Goal: Transaction & Acquisition: Purchase product/service

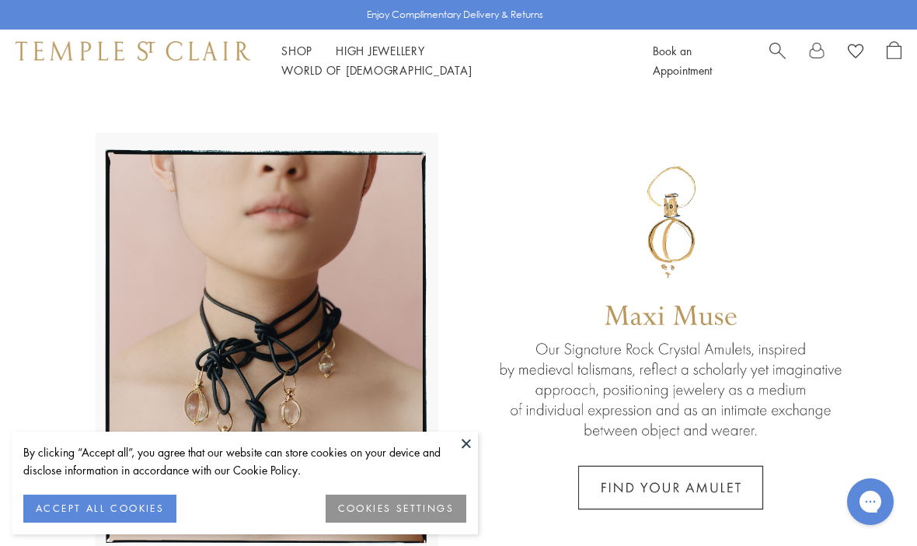
click at [473, 435] on button at bounding box center [466, 442] width 23 height 23
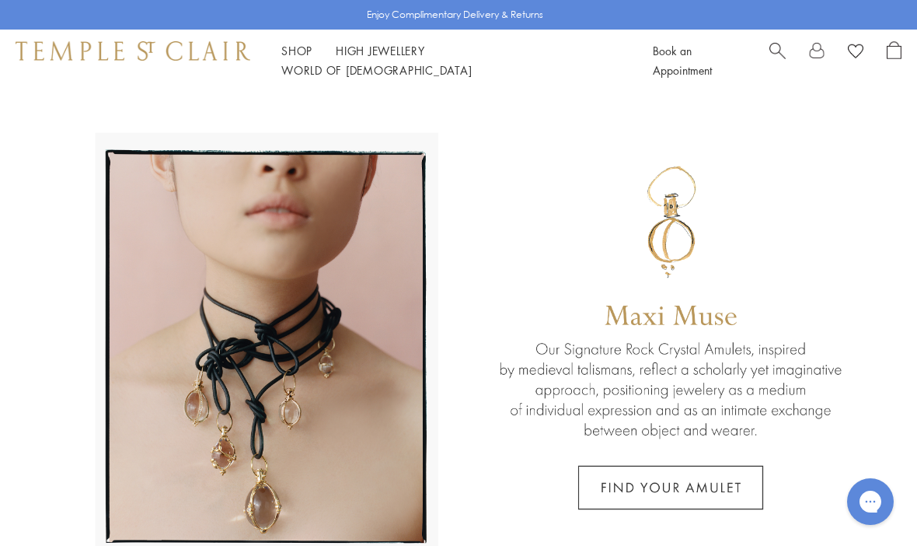
click at [297, 58] on link "Shop Shop" at bounding box center [296, 51] width 31 height 16
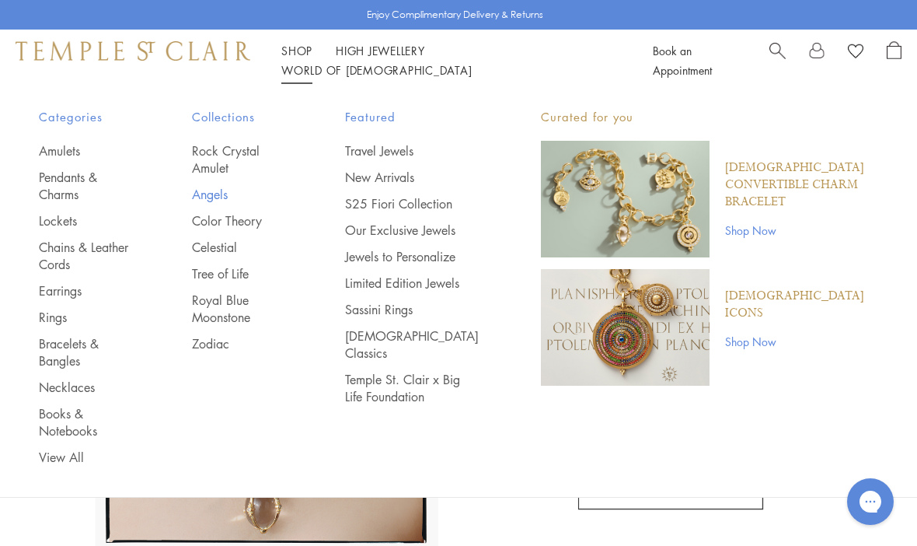
click at [233, 198] on link "Angels" at bounding box center [237, 194] width 91 height 17
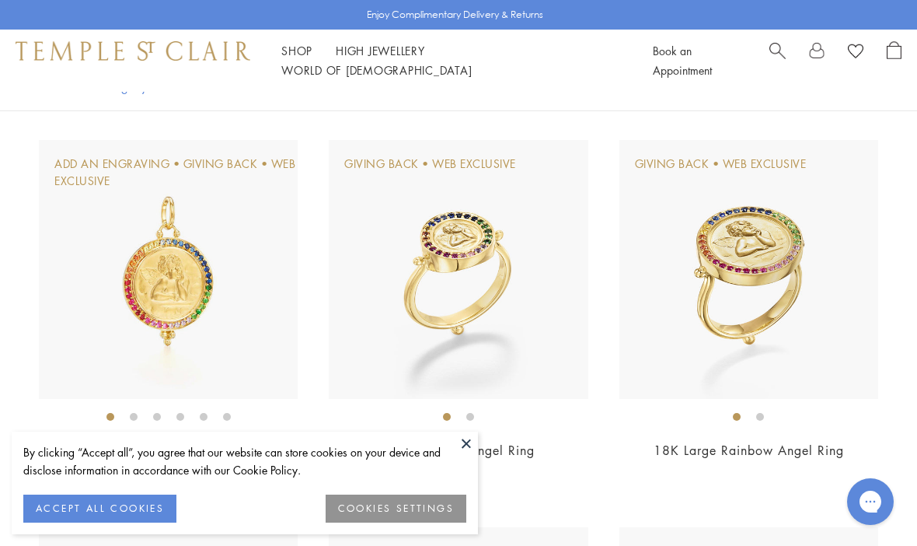
scroll to position [783, 0]
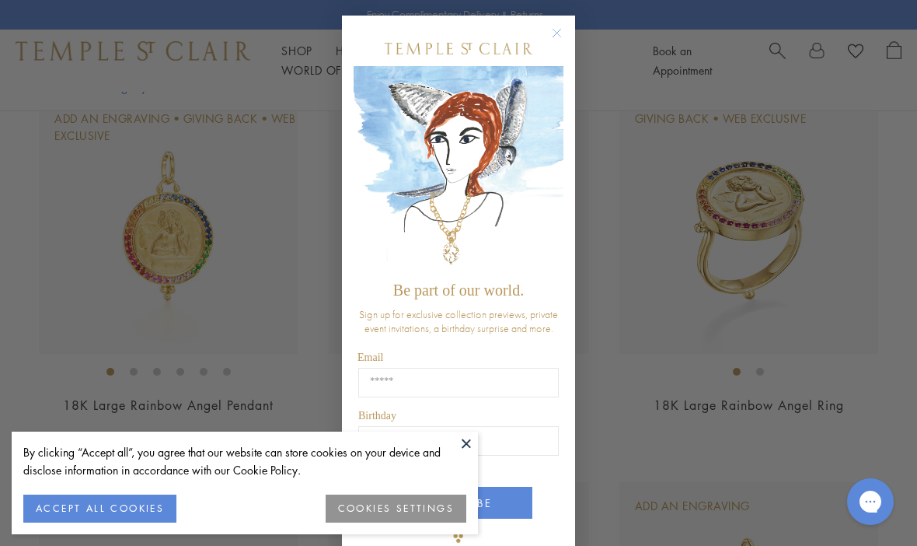
click at [565, 33] on icon "Close dialog" at bounding box center [556, 32] width 19 height 19
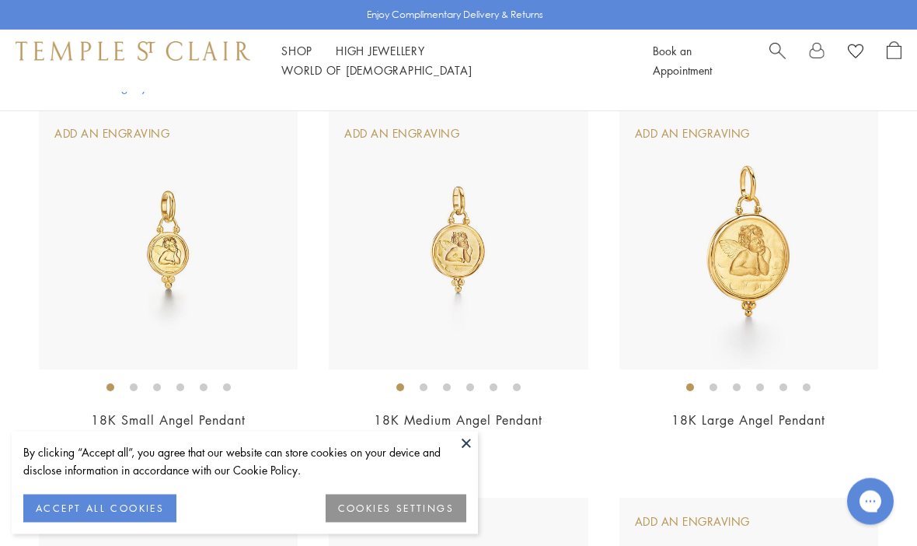
scroll to position [1155, 0]
click at [461, 245] on img at bounding box center [458, 239] width 259 height 259
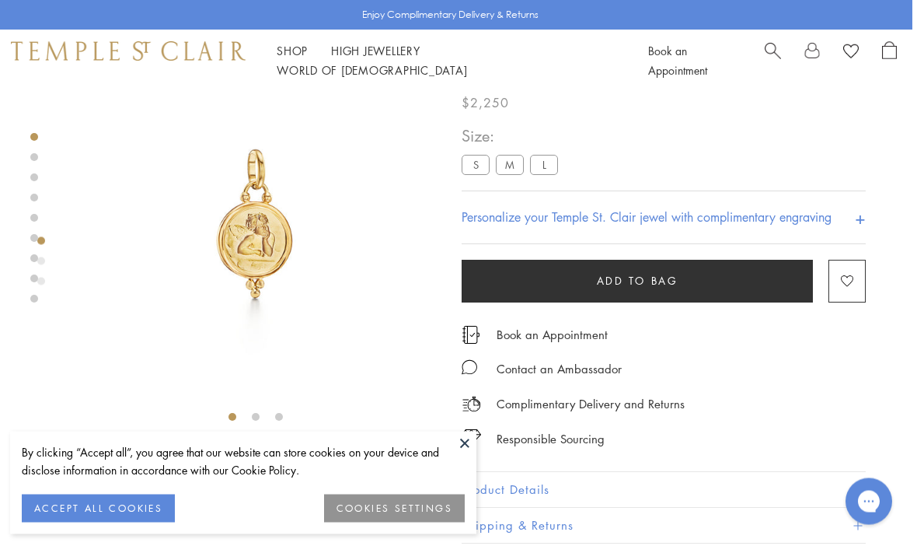
scroll to position [0, 3]
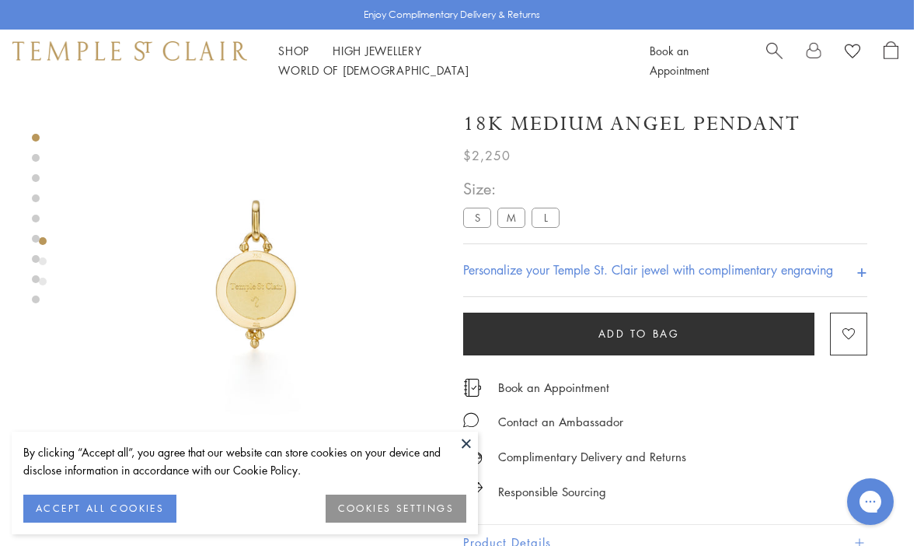
click at [469, 218] on label "S" at bounding box center [477, 217] width 28 height 19
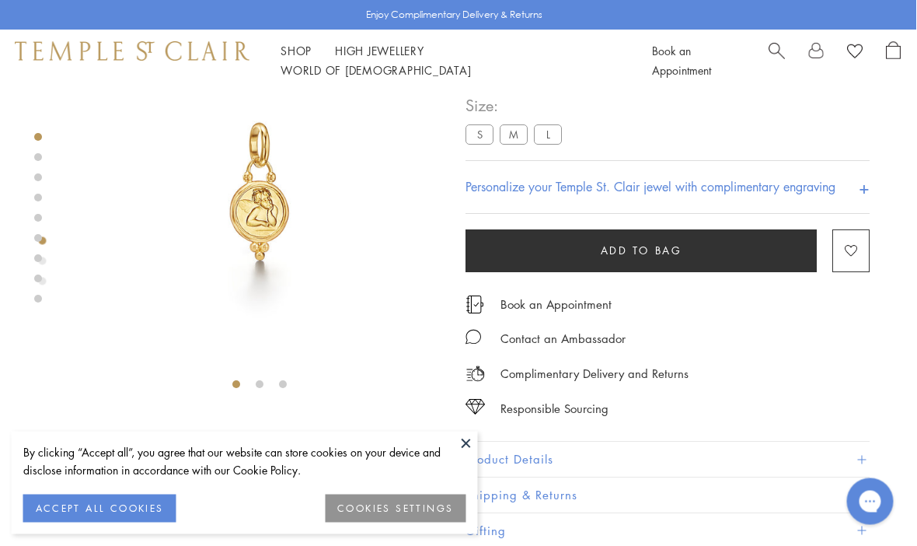
scroll to position [92, 0]
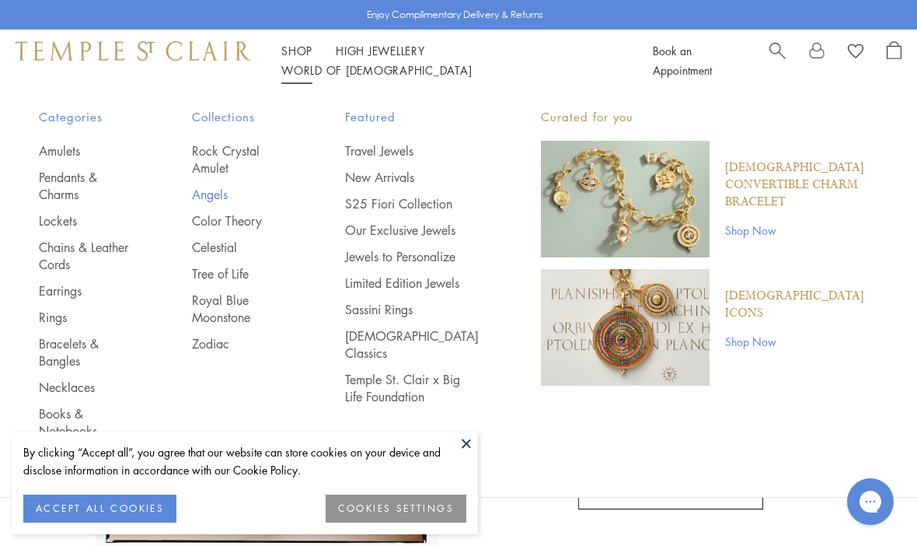
click at [240, 197] on link "Angels" at bounding box center [237, 194] width 91 height 17
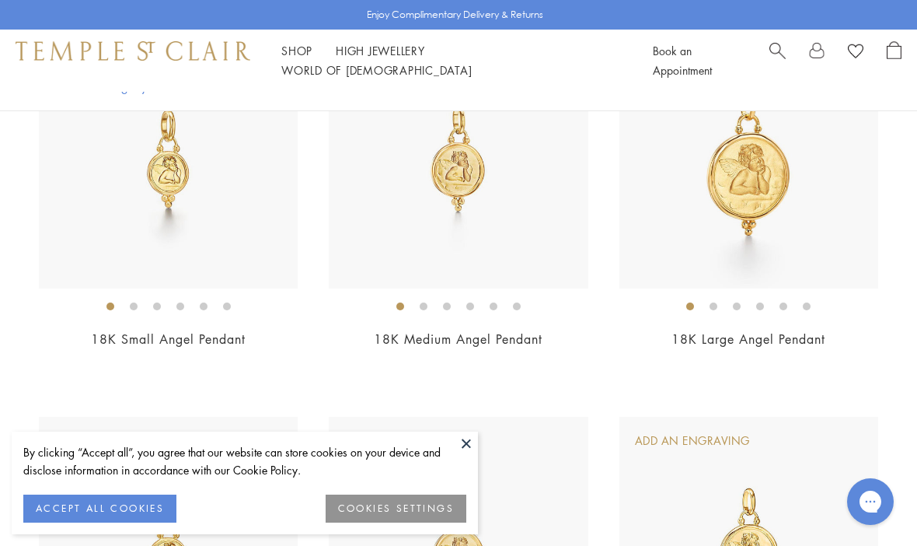
scroll to position [1237, 0]
click at [464, 180] on img at bounding box center [458, 156] width 259 height 259
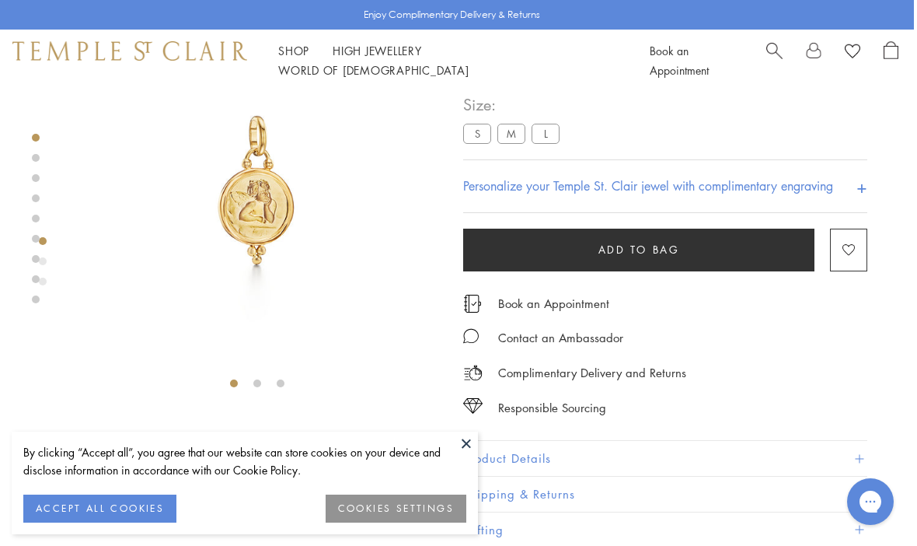
scroll to position [85, 3]
